Goal: Task Accomplishment & Management: Manage account settings

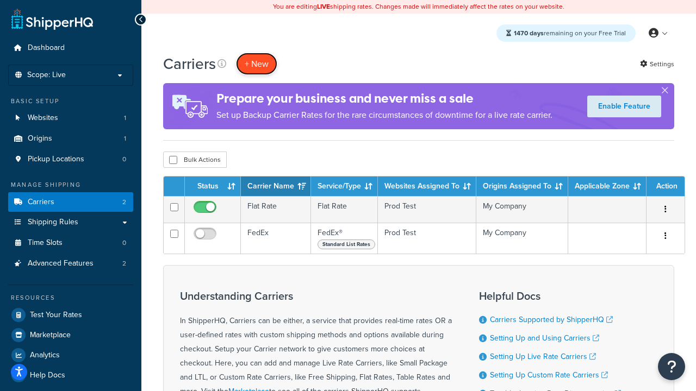
click at [257, 64] on button "+ New" at bounding box center [256, 64] width 41 height 22
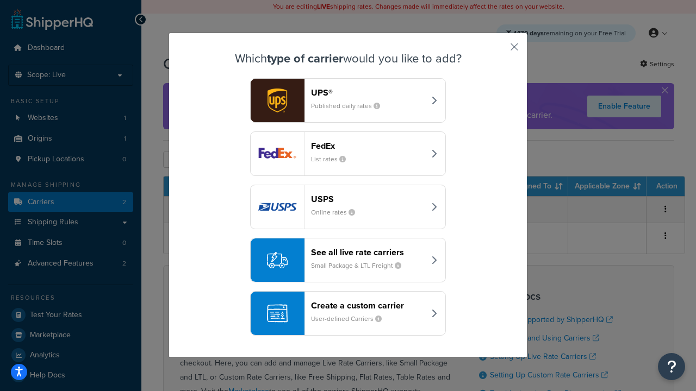
click at [348, 154] on div "FedEx List rates" at bounding box center [368, 154] width 114 height 26
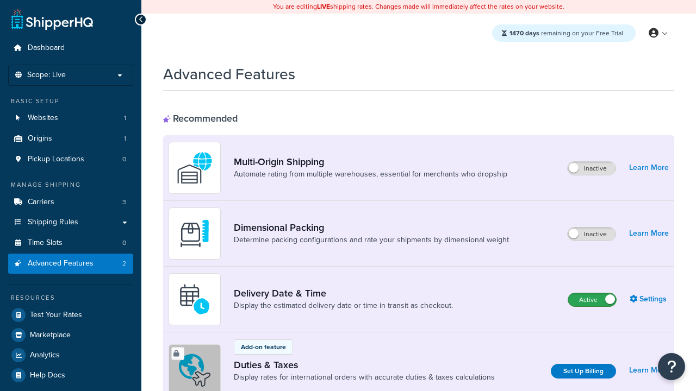
click at [592, 300] on label "Active" at bounding box center [592, 300] width 48 height 13
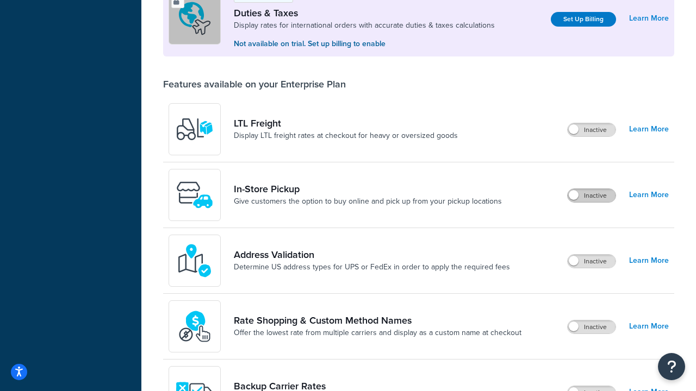
scroll to position [332, 0]
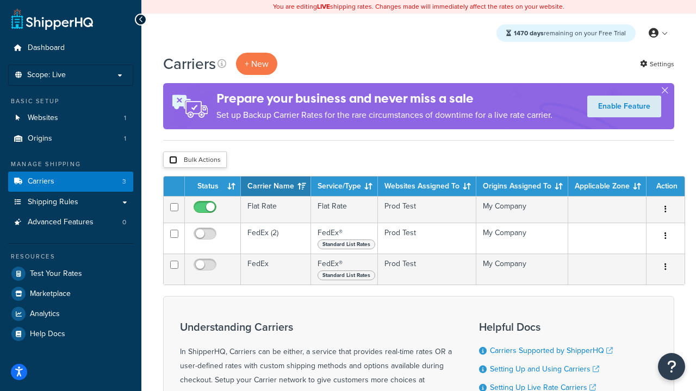
click at [173, 160] on input "checkbox" at bounding box center [173, 160] width 8 height 8
checkbox input "true"
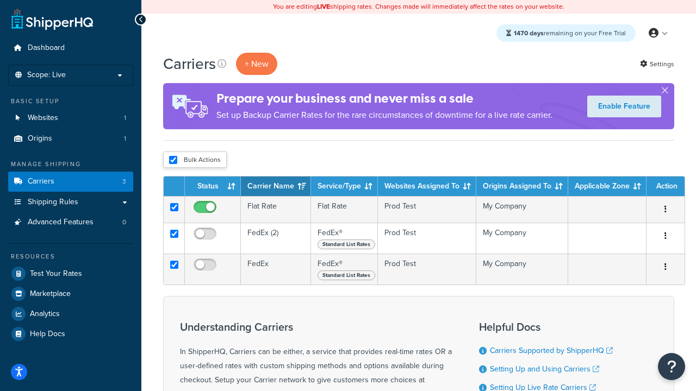
click at [0, 0] on button "Delete" at bounding box center [0, 0] width 0 height 0
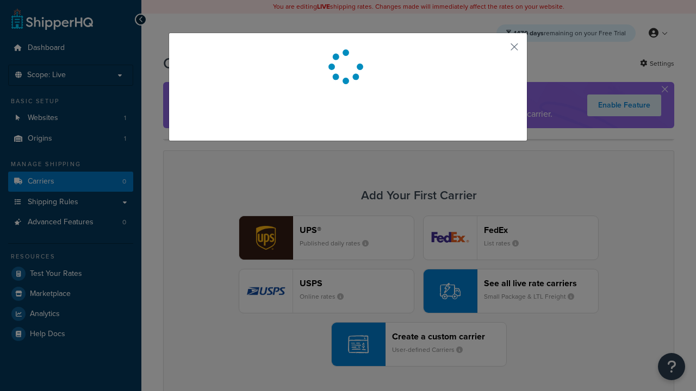
scroll to position [96, 0]
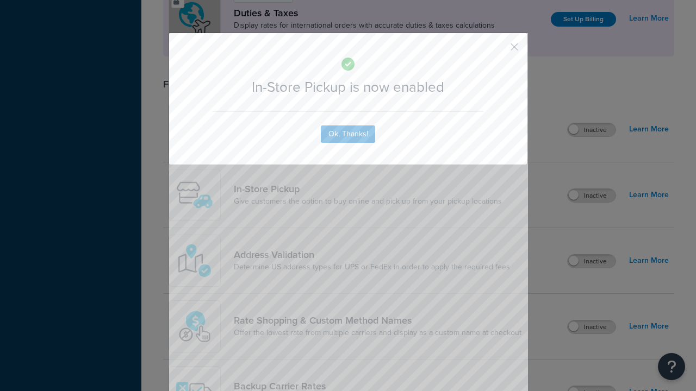
click at [498, 49] on button "button" at bounding box center [498, 50] width 3 height 3
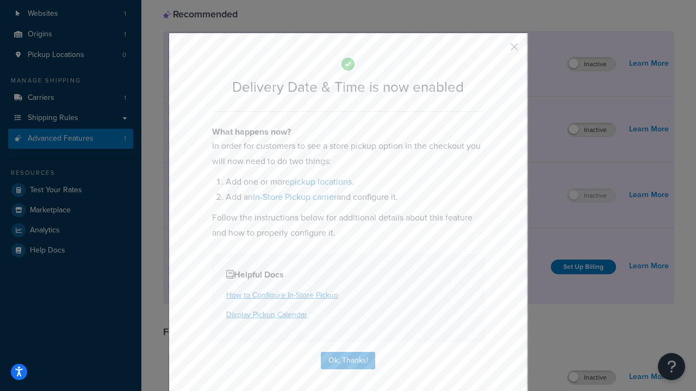
click at [498, 51] on button "button" at bounding box center [498, 50] width 3 height 3
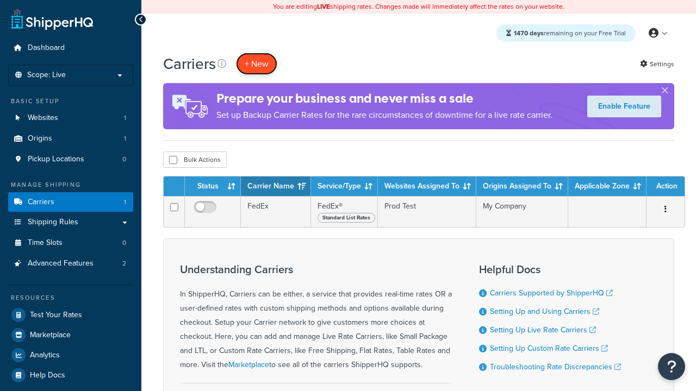
click at [257, 64] on button "+ New" at bounding box center [256, 64] width 41 height 22
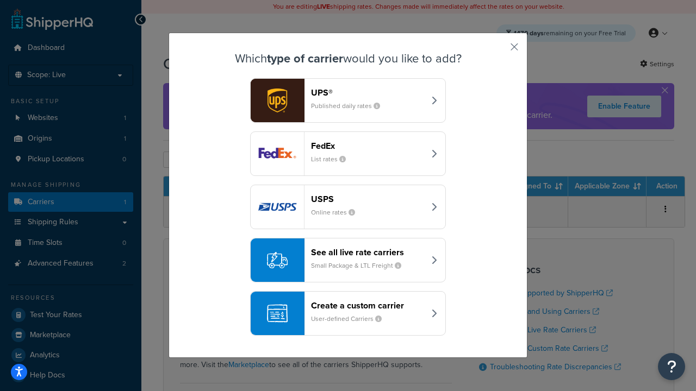
click at [348, 314] on div "Create a custom carrier User-defined Carriers" at bounding box center [368, 314] width 114 height 26
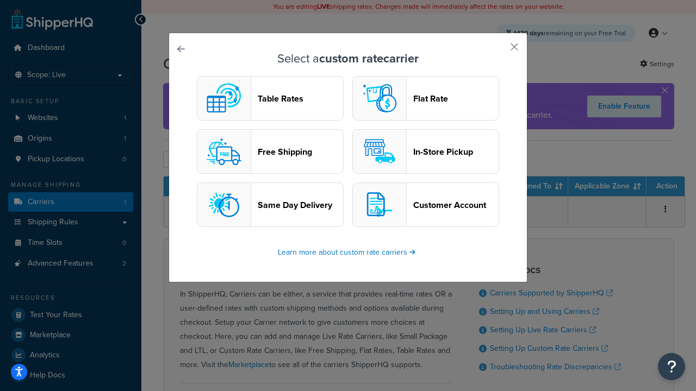
click at [426, 152] on header "In-Store Pickup" at bounding box center [455, 152] width 85 height 10
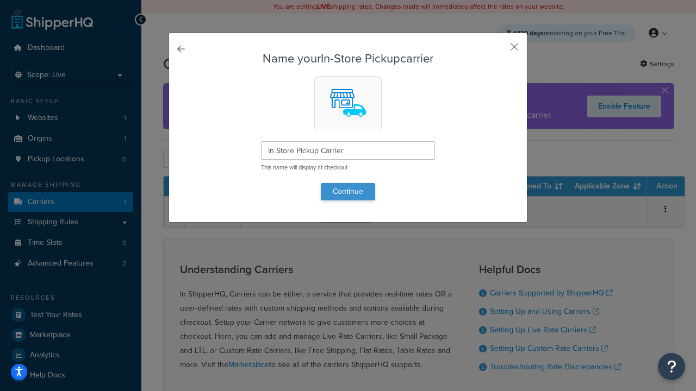
type input "In Store Pickup Carrier"
click at [348, 191] on button "Continue" at bounding box center [348, 191] width 54 height 17
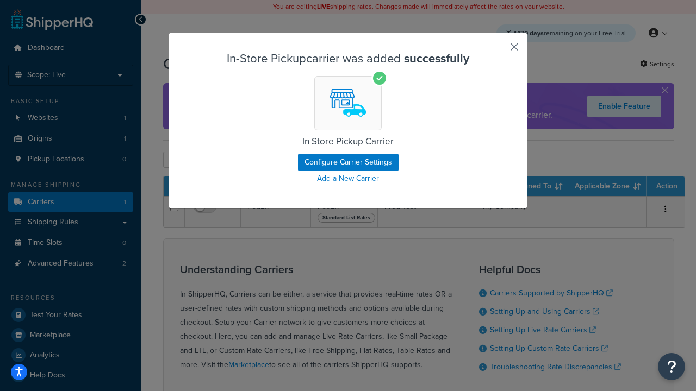
click at [498, 51] on button "button" at bounding box center [498, 50] width 3 height 3
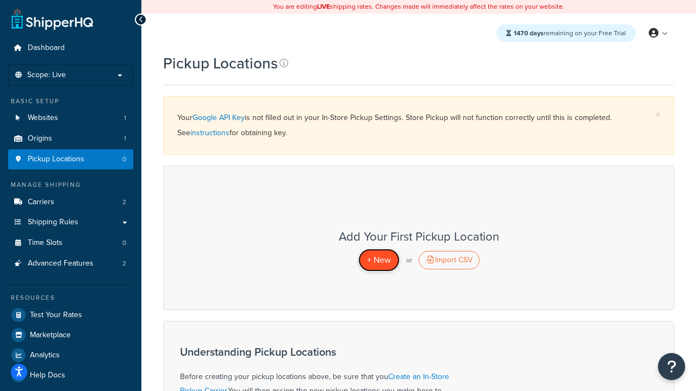
click at [378, 260] on span "+ New" at bounding box center [379, 260] width 24 height 13
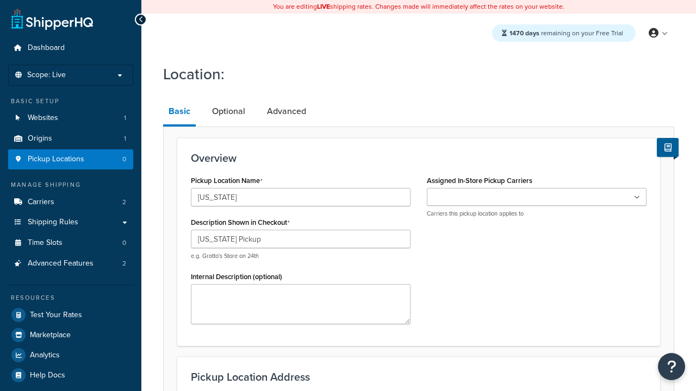
type input "[US_STATE] Pickup"
click at [537, 197] on ul at bounding box center [537, 197] width 220 height 18
type input "3385 Michelson Drive"
type input "Suite B"
type input "Irvine"
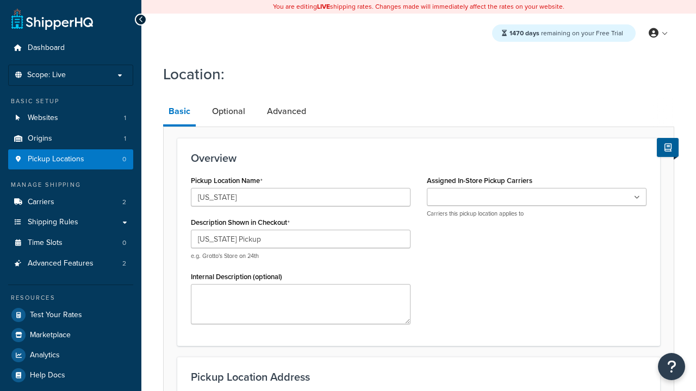
select select "5"
type input "Irvine"
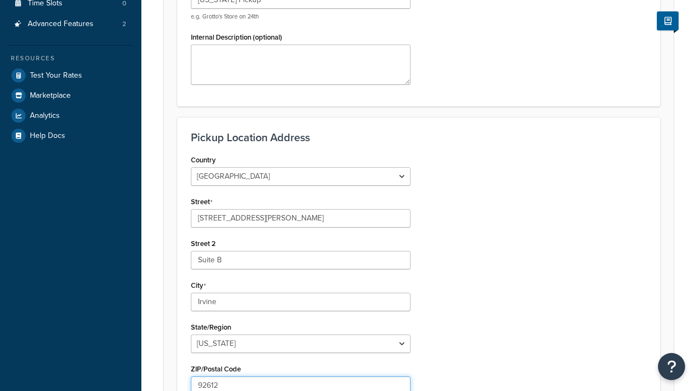
type input "92612"
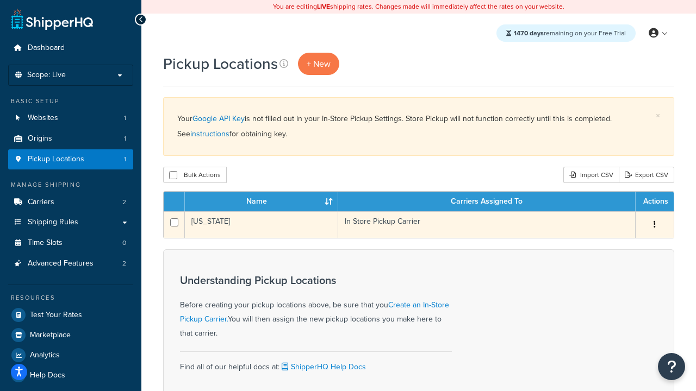
click at [654, 226] on icon "button" at bounding box center [654, 225] width 2 height 8
click at [0, 0] on link "Edit" at bounding box center [0, 0] width 0 height 0
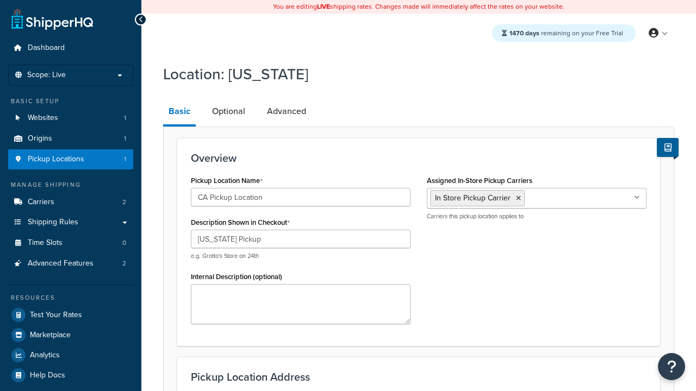
select select "5"
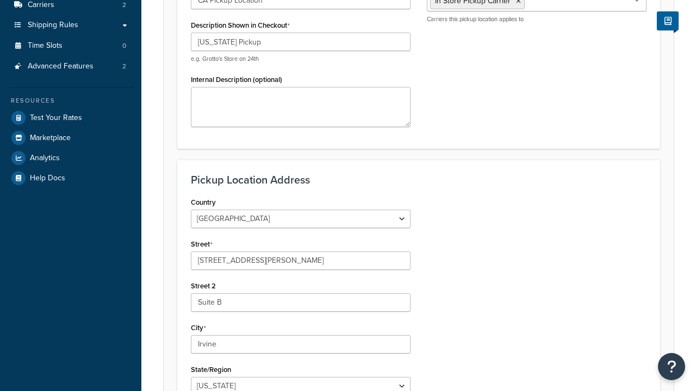
type input "CA Pickup Location"
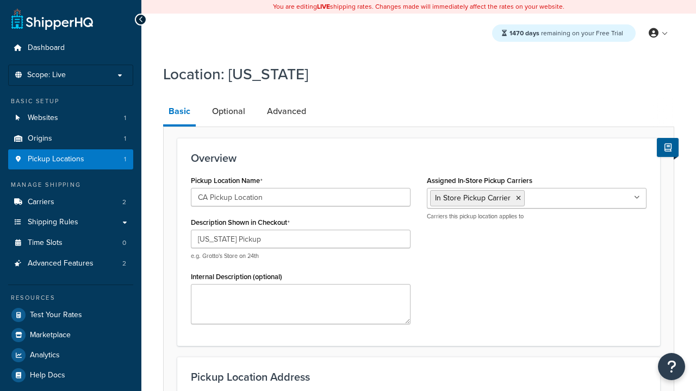
scroll to position [0, 0]
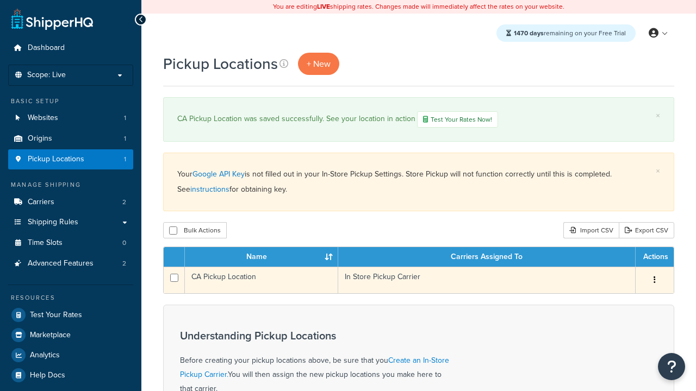
click at [654, 282] on icon "button" at bounding box center [654, 280] width 2 height 8
click at [0, 0] on link "Edit" at bounding box center [0, 0] width 0 height 0
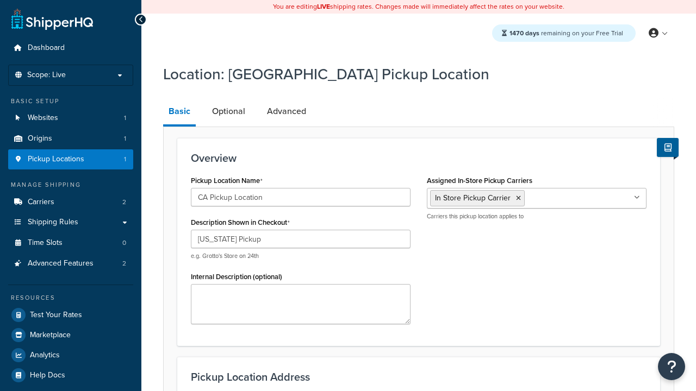
select select "5"
click at [228, 111] on link "Optional" at bounding box center [229, 111] width 44 height 26
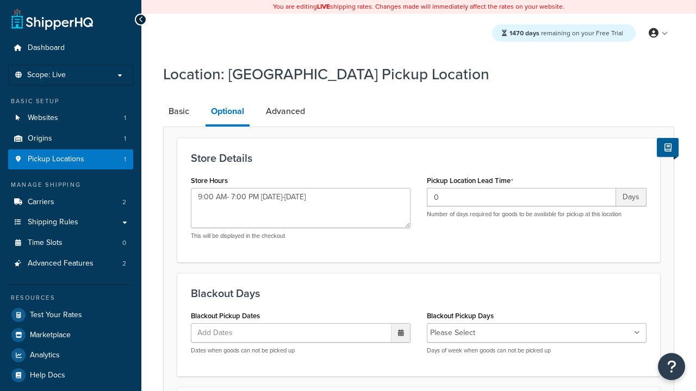
type textarea "9:00 AM- 7:00 PM Monday-Sunday"
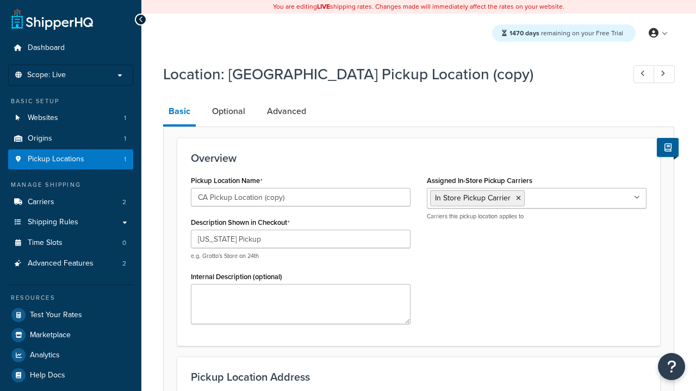
select select "5"
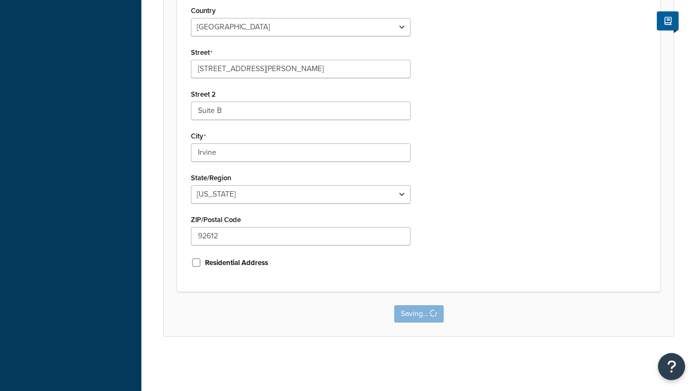
scroll to position [0, 0]
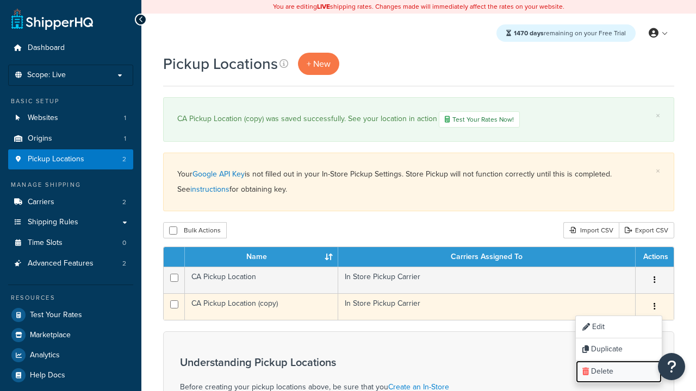
click at [618, 373] on link "Delete" at bounding box center [619, 372] width 86 height 22
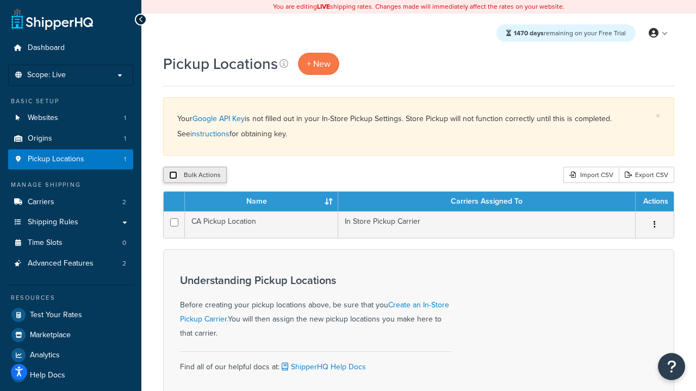
click at [173, 176] on input "checkbox" at bounding box center [173, 175] width 8 height 8
checkbox input "true"
click at [292, 176] on button "Delete" at bounding box center [290, 175] width 38 height 16
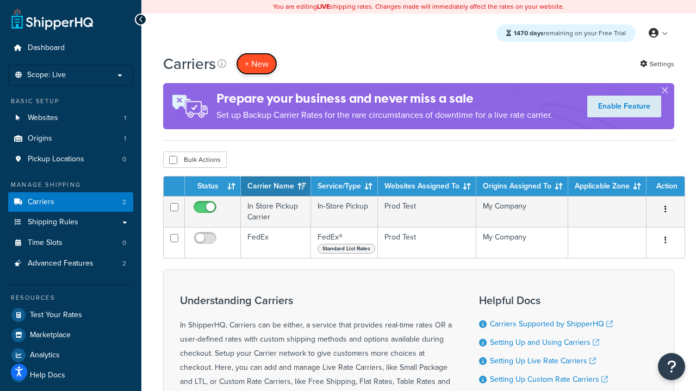
click at [257, 64] on button "+ New" at bounding box center [256, 64] width 41 height 22
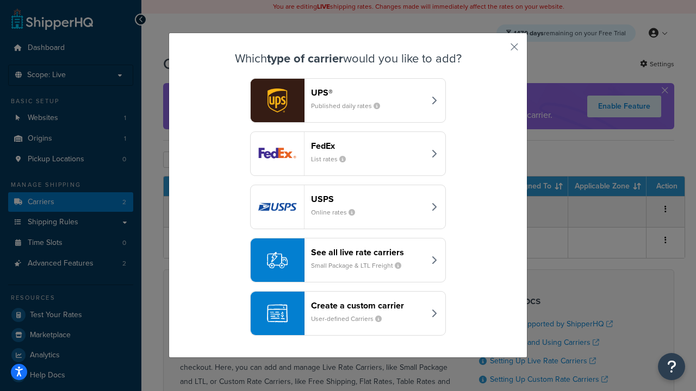
click at [348, 314] on div "Create a custom carrier User-defined Carriers" at bounding box center [368, 314] width 114 height 26
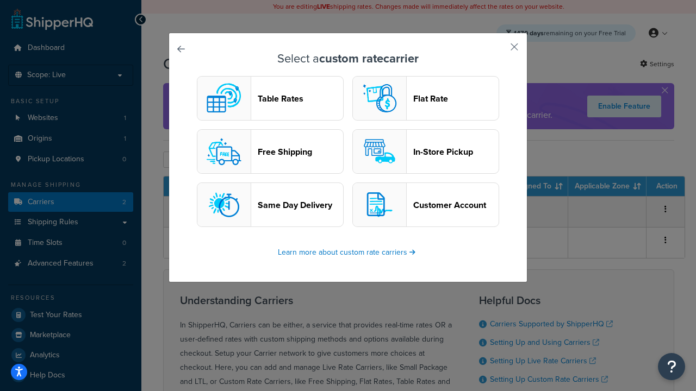
click at [426, 98] on header "Flat Rate" at bounding box center [455, 98] width 85 height 10
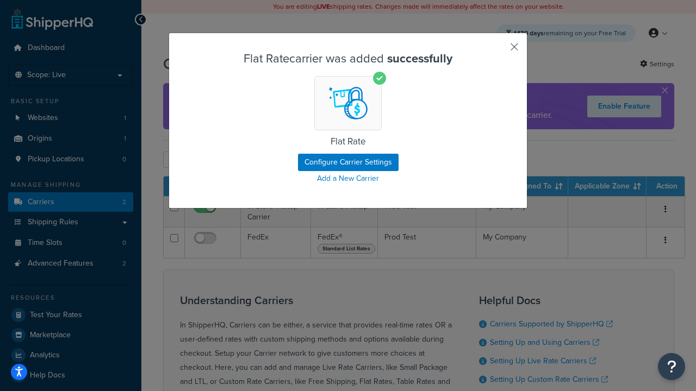
click at [498, 51] on button "button" at bounding box center [498, 50] width 3 height 3
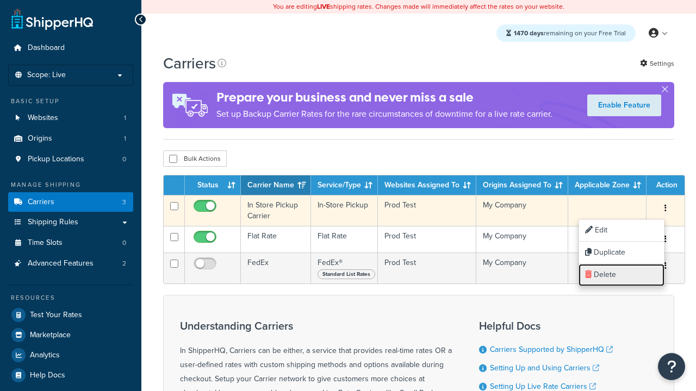
click at [621, 275] on link "Delete" at bounding box center [621, 275] width 86 height 22
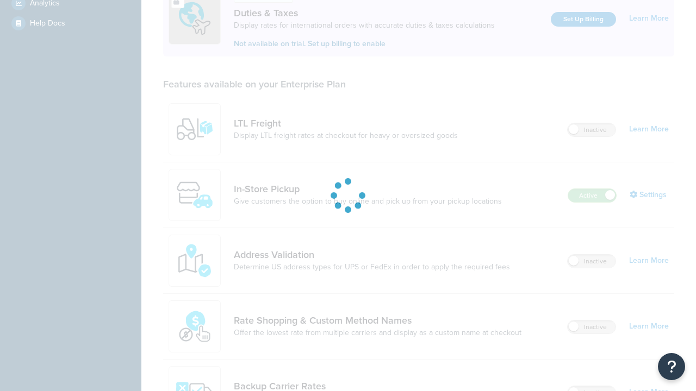
scroll to position [332, 0]
